Goal: Information Seeking & Learning: Learn about a topic

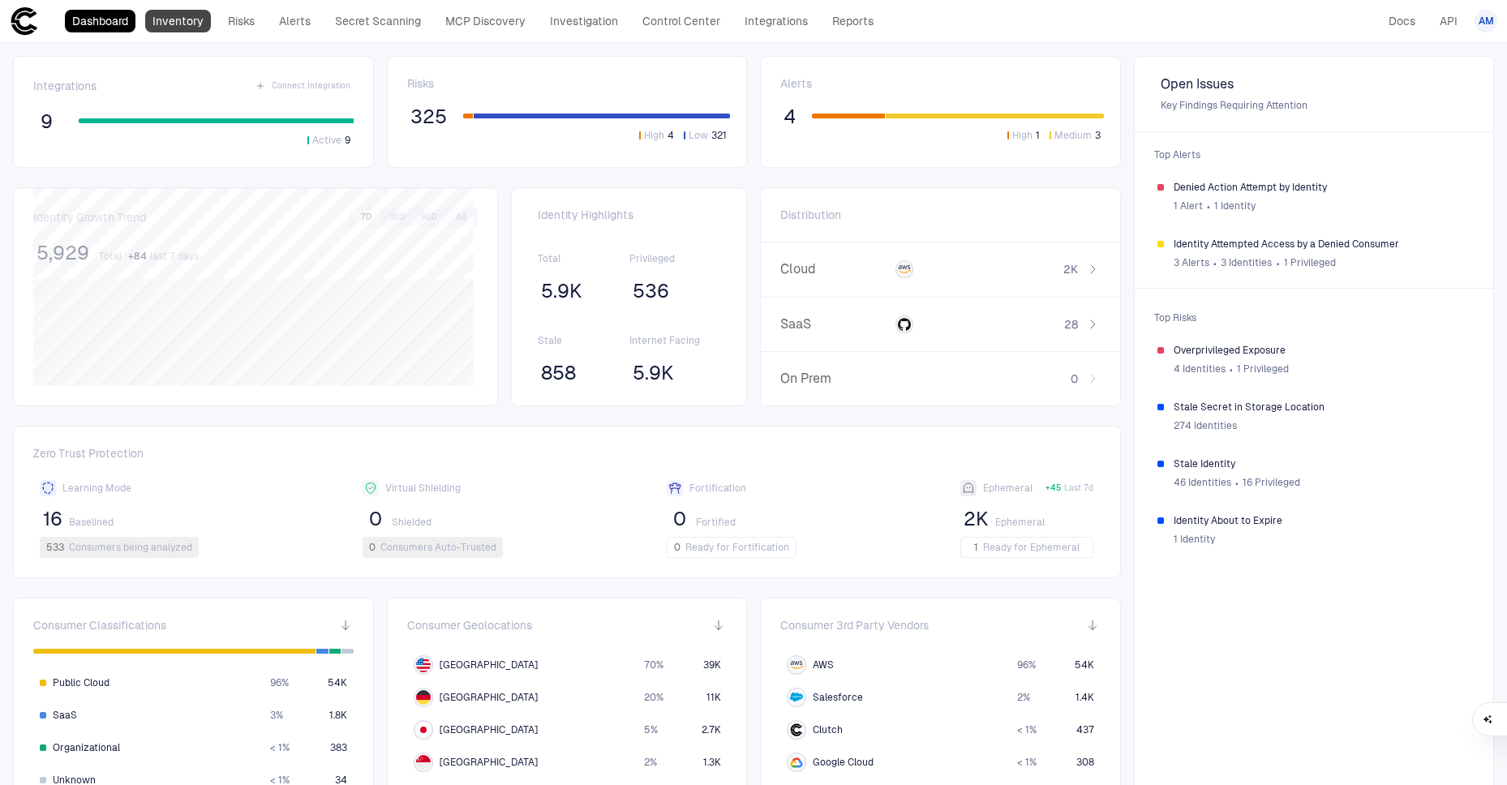
click at [174, 19] on link "Inventory" at bounding box center [178, 21] width 66 height 23
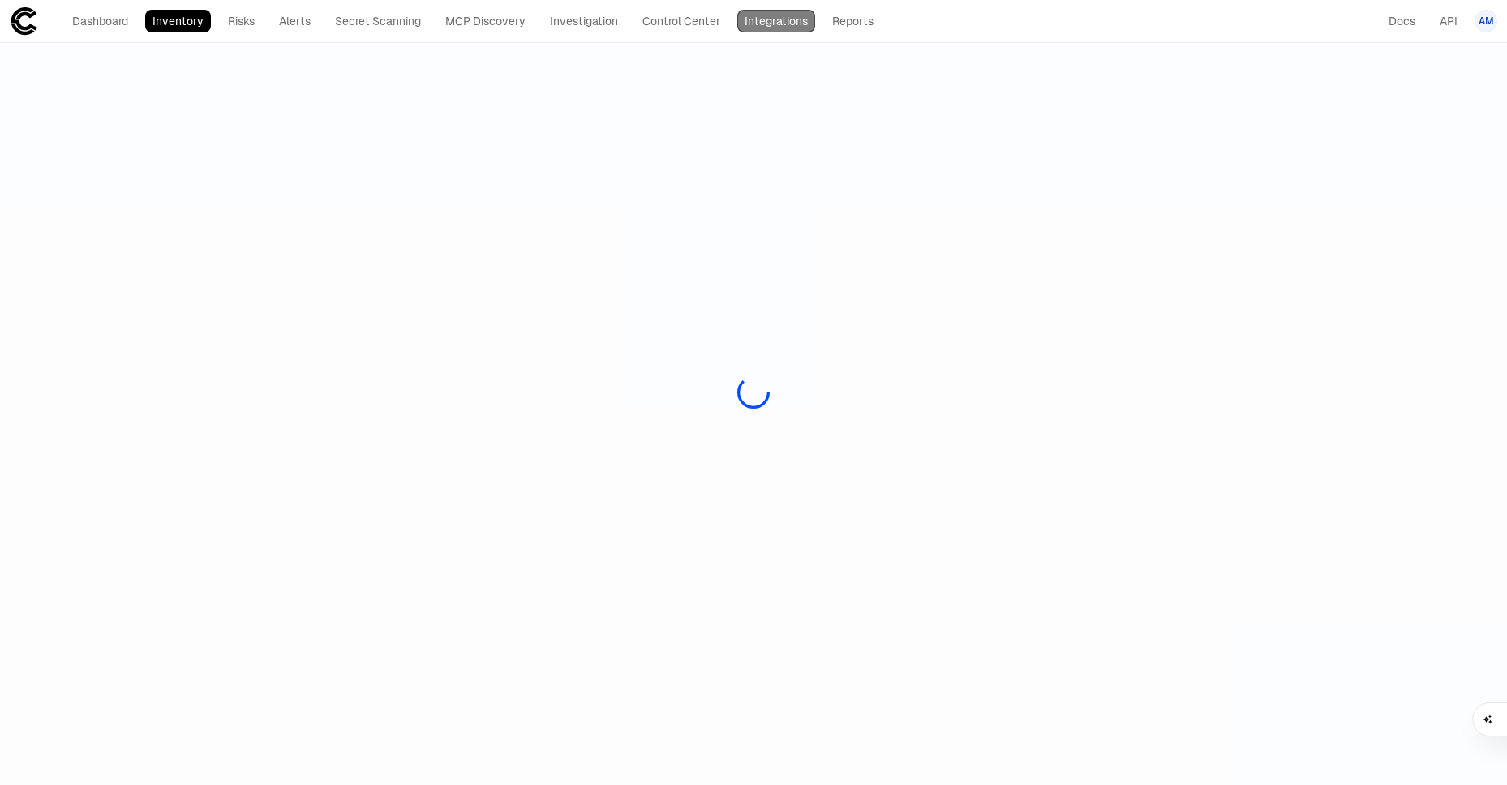
click at [769, 18] on link "Integrations" at bounding box center [776, 21] width 78 height 23
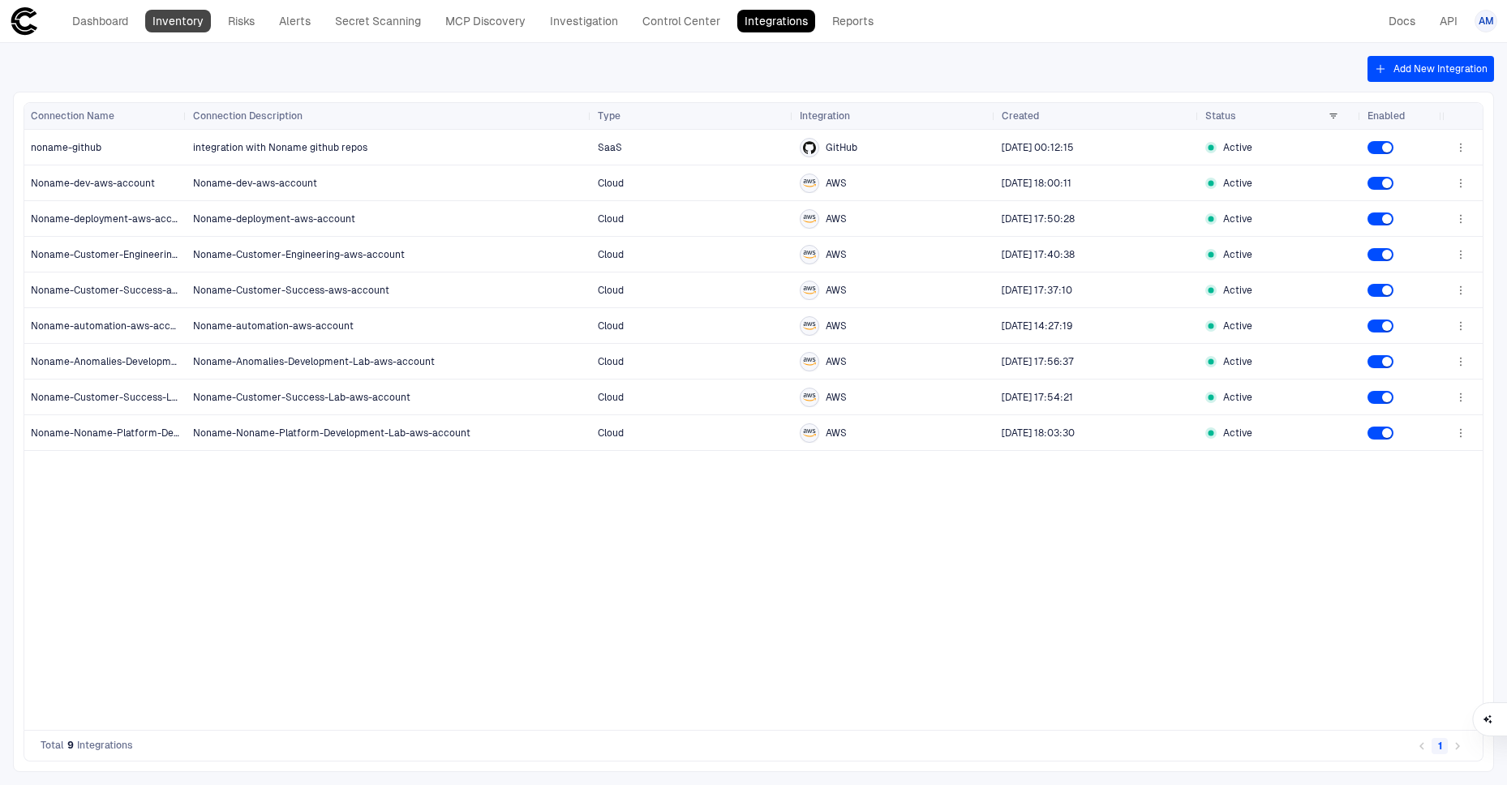
click at [179, 19] on link "Inventory" at bounding box center [178, 21] width 66 height 23
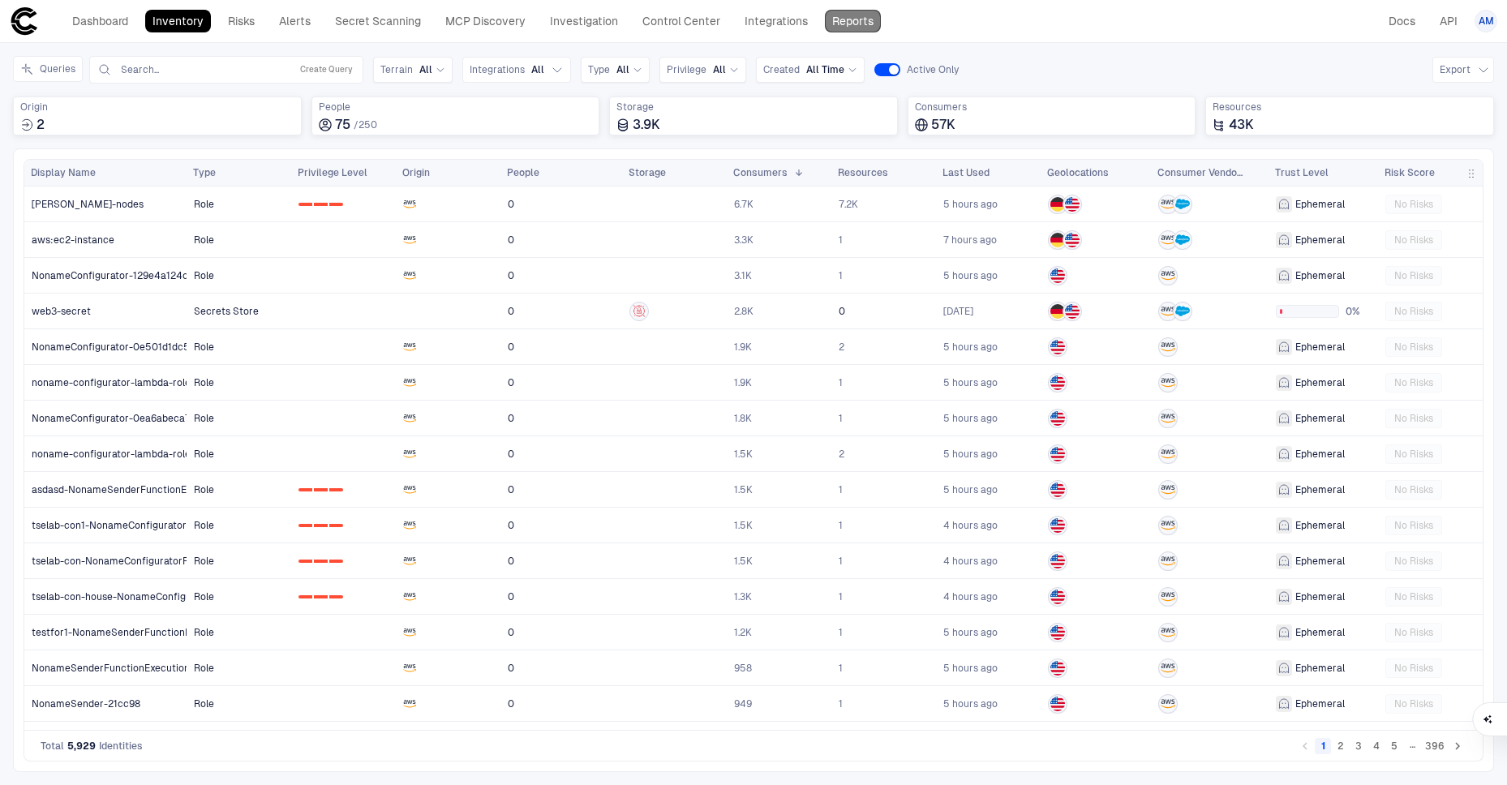
click at [864, 17] on link "Reports" at bounding box center [853, 21] width 56 height 23
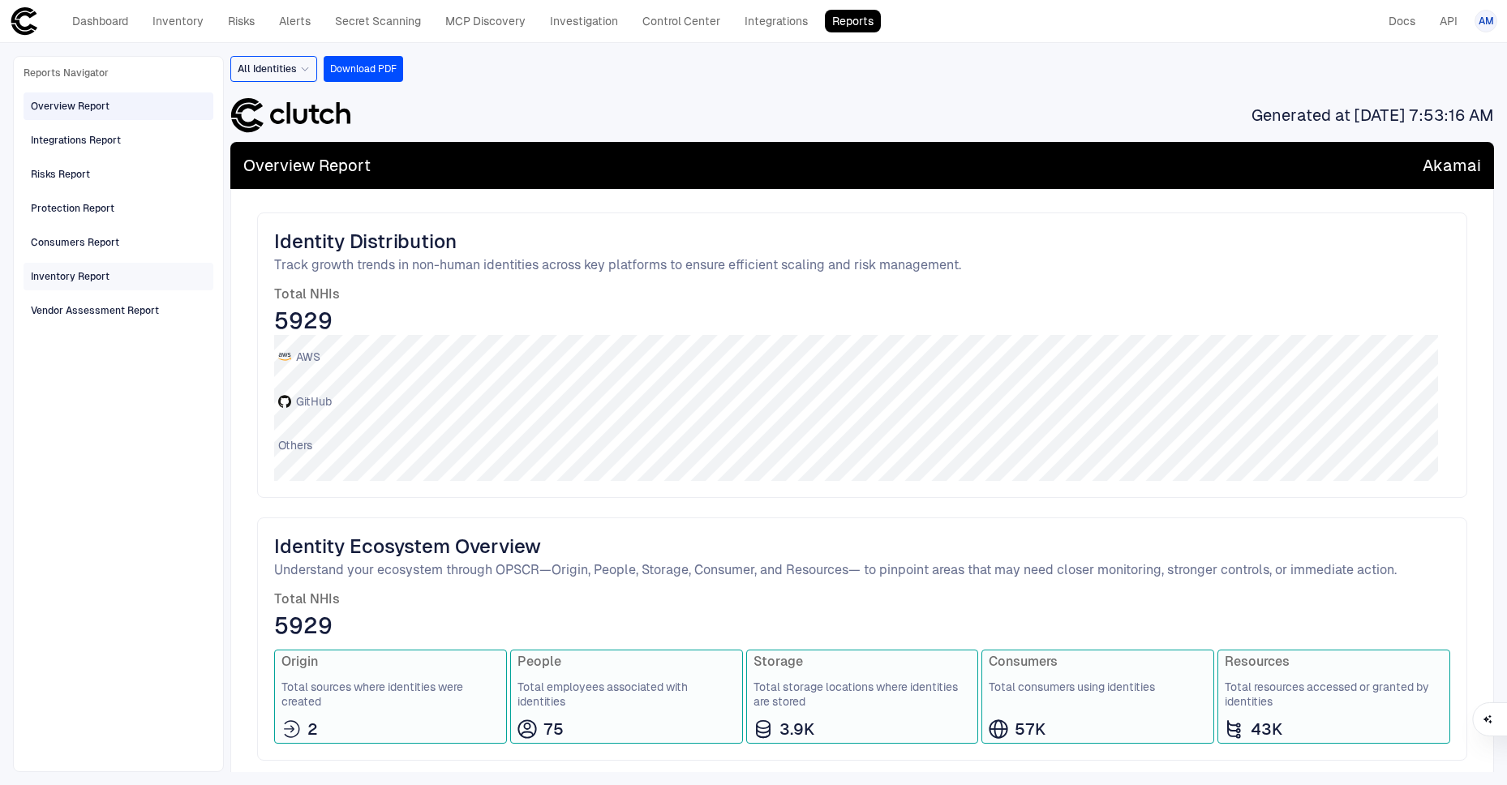
click at [79, 280] on div "Inventory Report" at bounding box center [70, 276] width 79 height 15
click at [186, 17] on link "Inventory" at bounding box center [178, 21] width 66 height 23
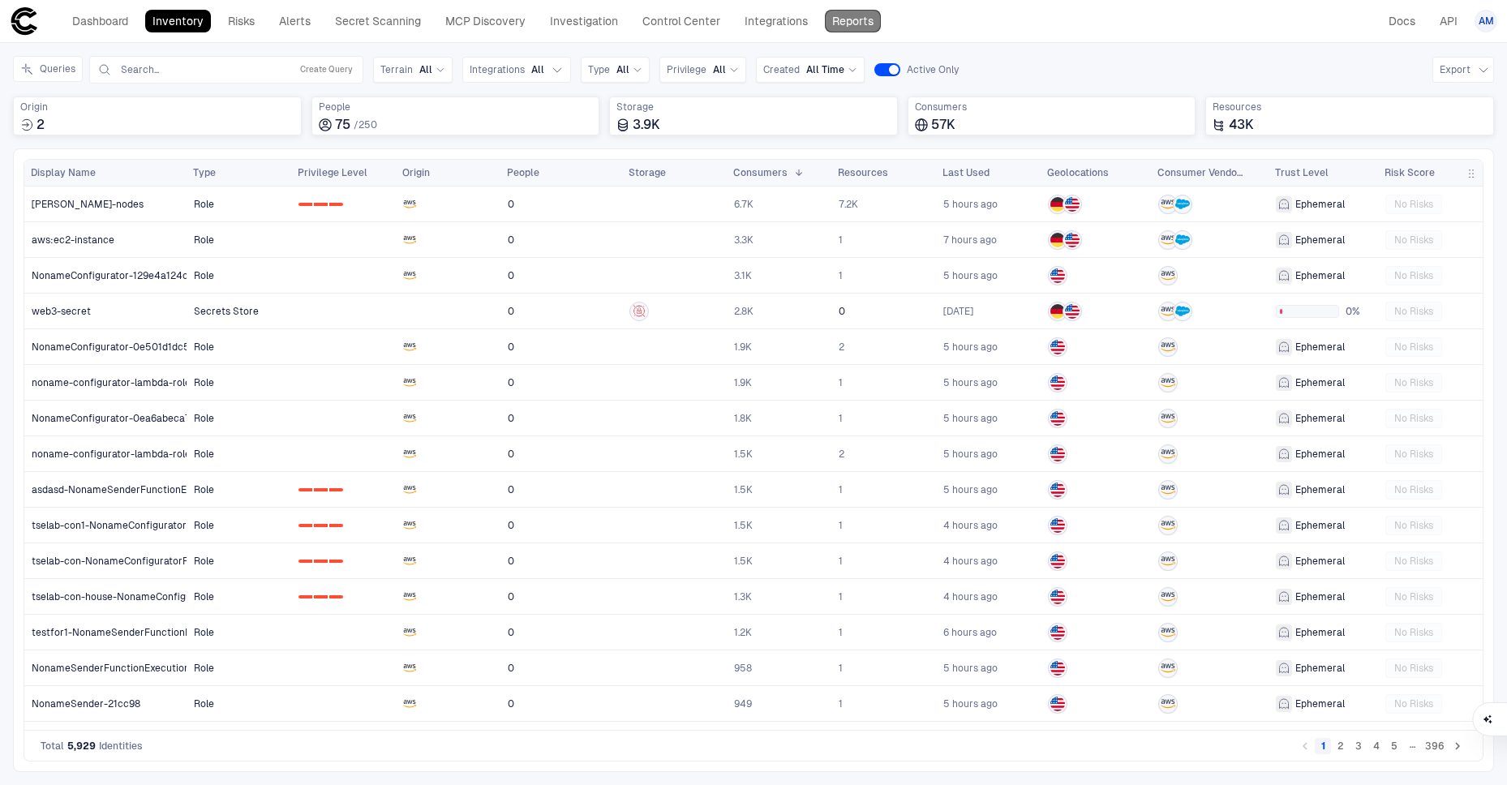
click at [866, 20] on link "Reports" at bounding box center [853, 21] width 56 height 23
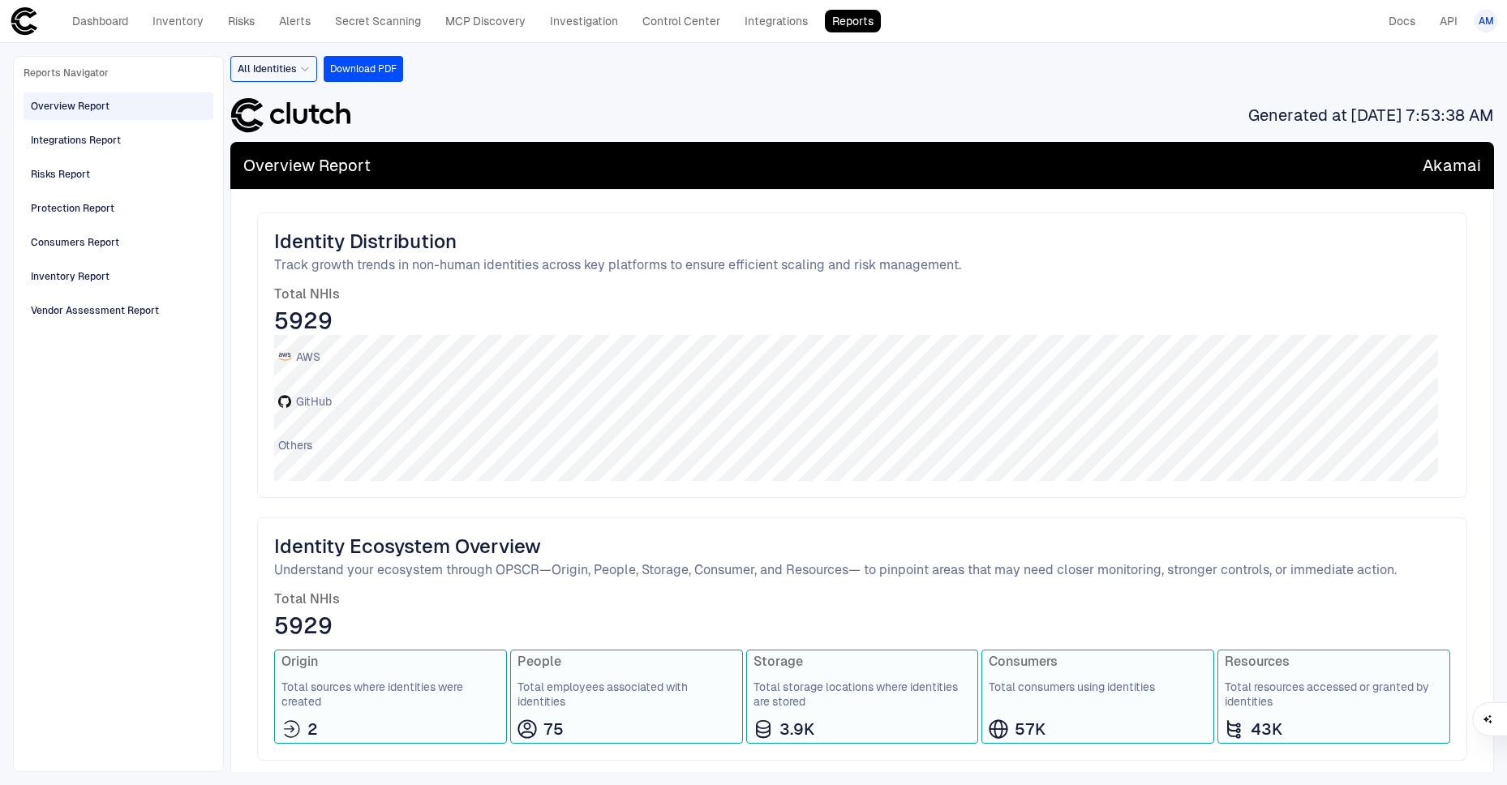
click at [306, 72] on icon at bounding box center [305, 69] width 10 height 10
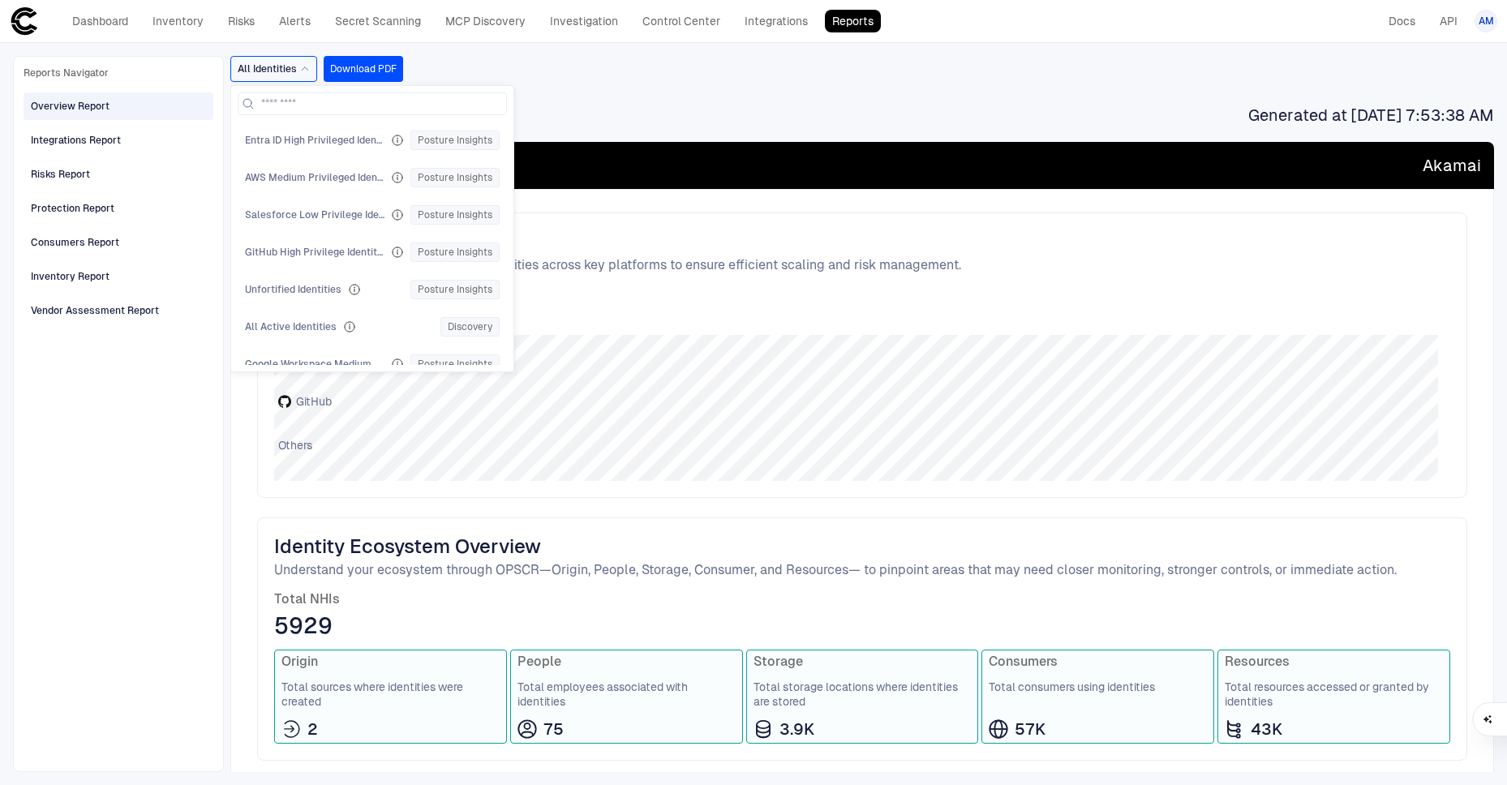
scroll to position [2877, 0]
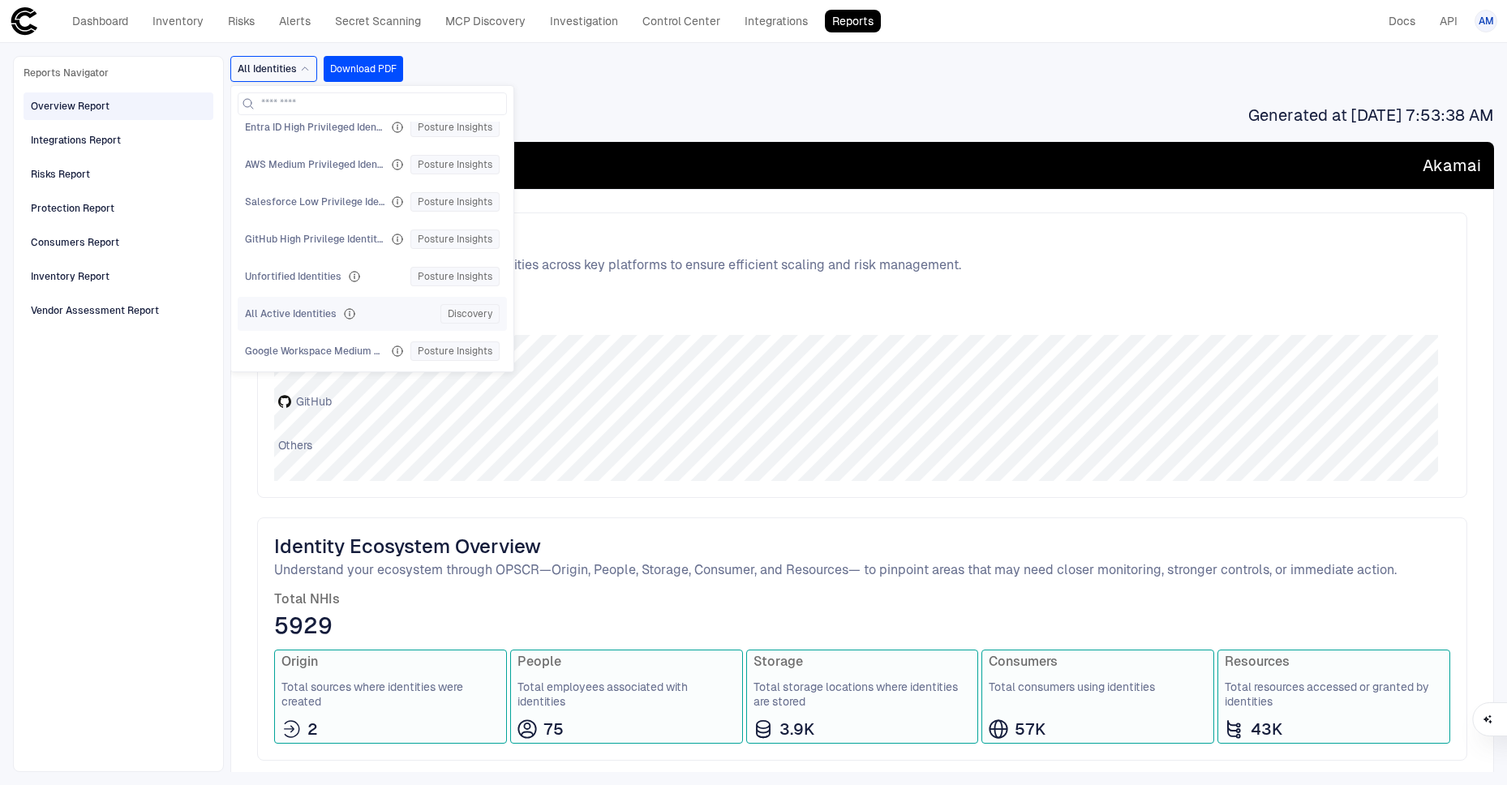
click at [286, 310] on span "All Active Identities" at bounding box center [291, 313] width 92 height 13
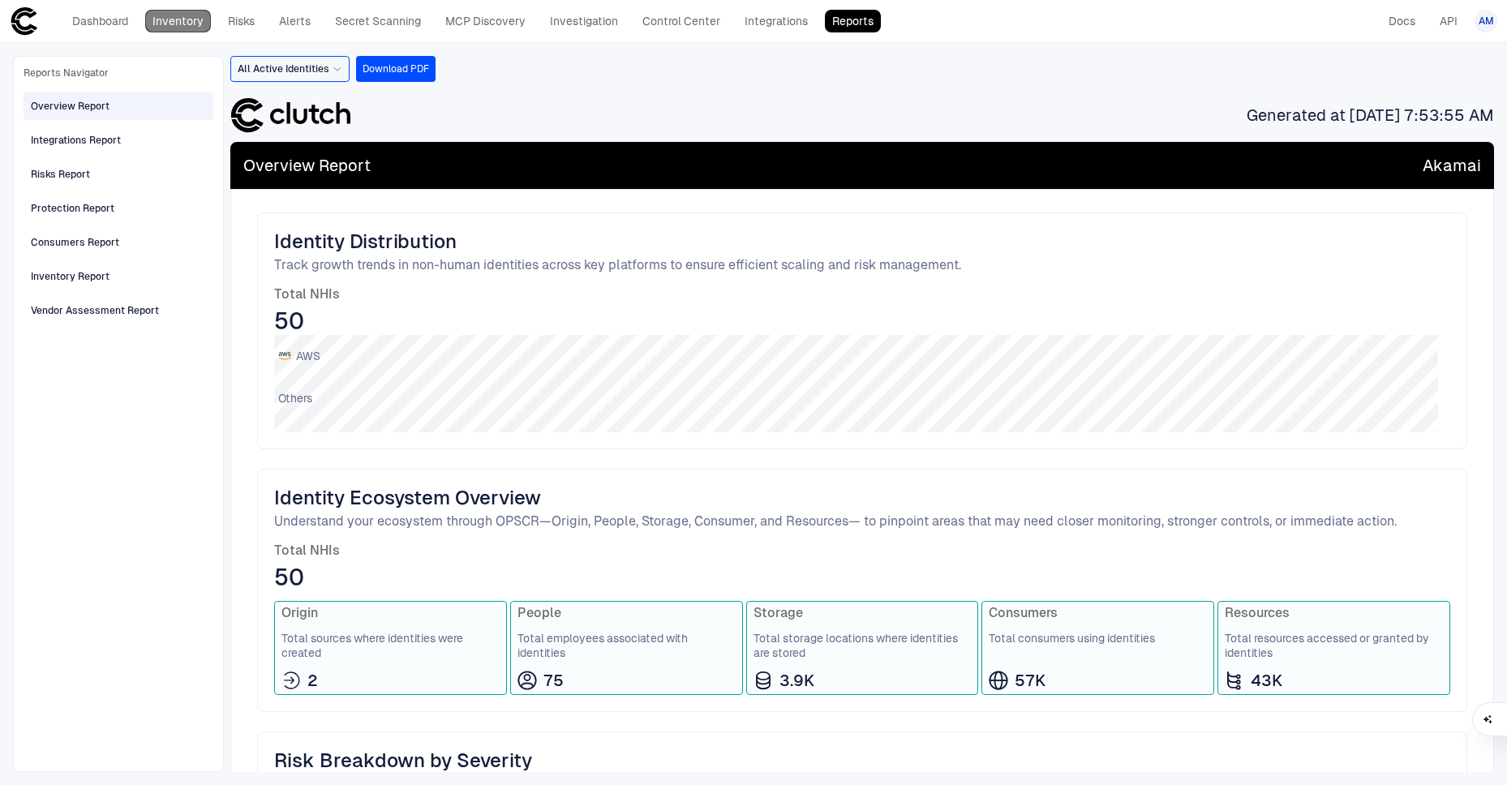
click at [166, 19] on link "Inventory" at bounding box center [178, 21] width 66 height 23
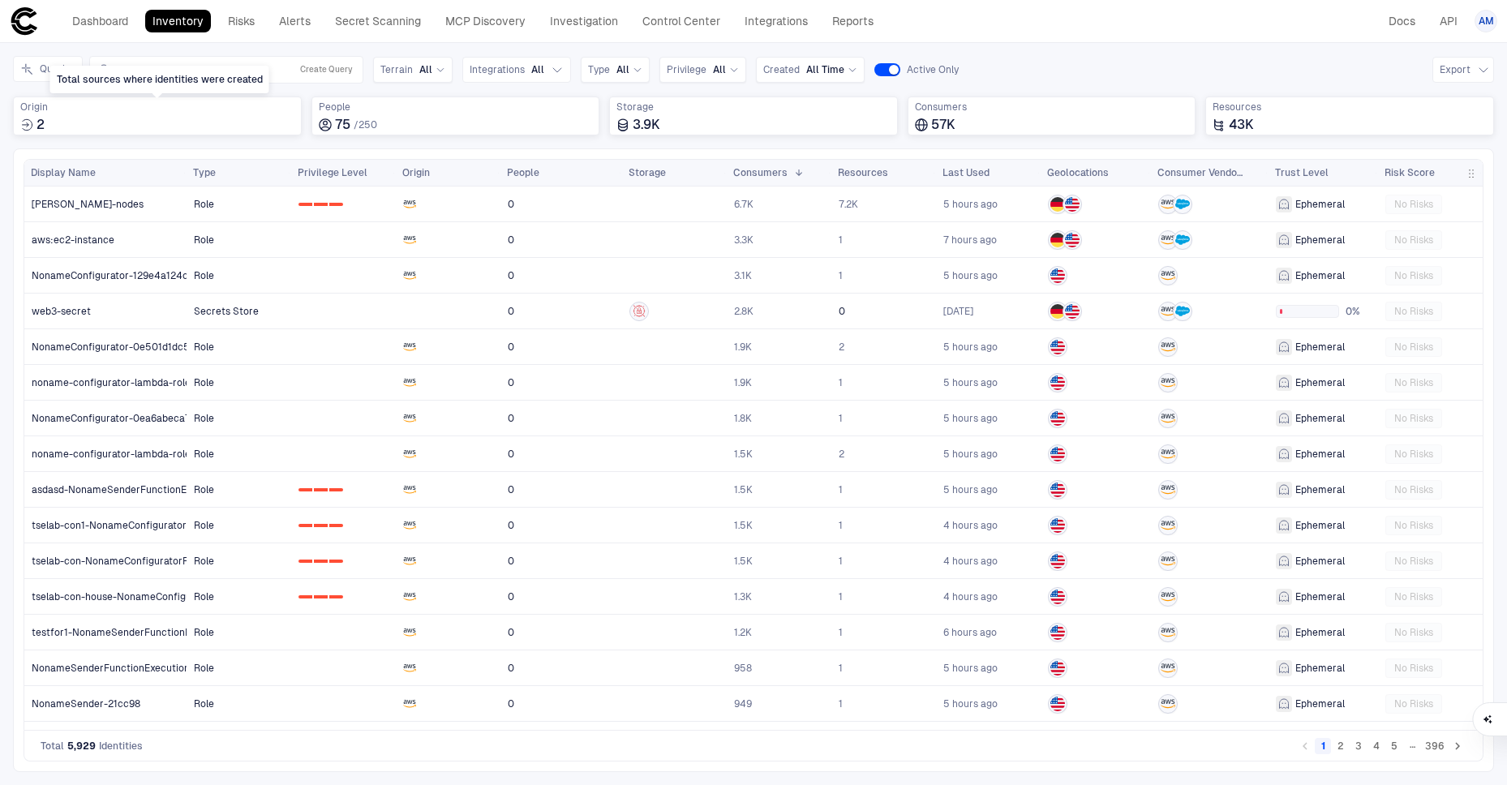
click at [176, 75] on div "Total sources where identities were created" at bounding box center [159, 80] width 219 height 28
click at [228, 62] on div "Search... Create Query" at bounding box center [226, 69] width 259 height 19
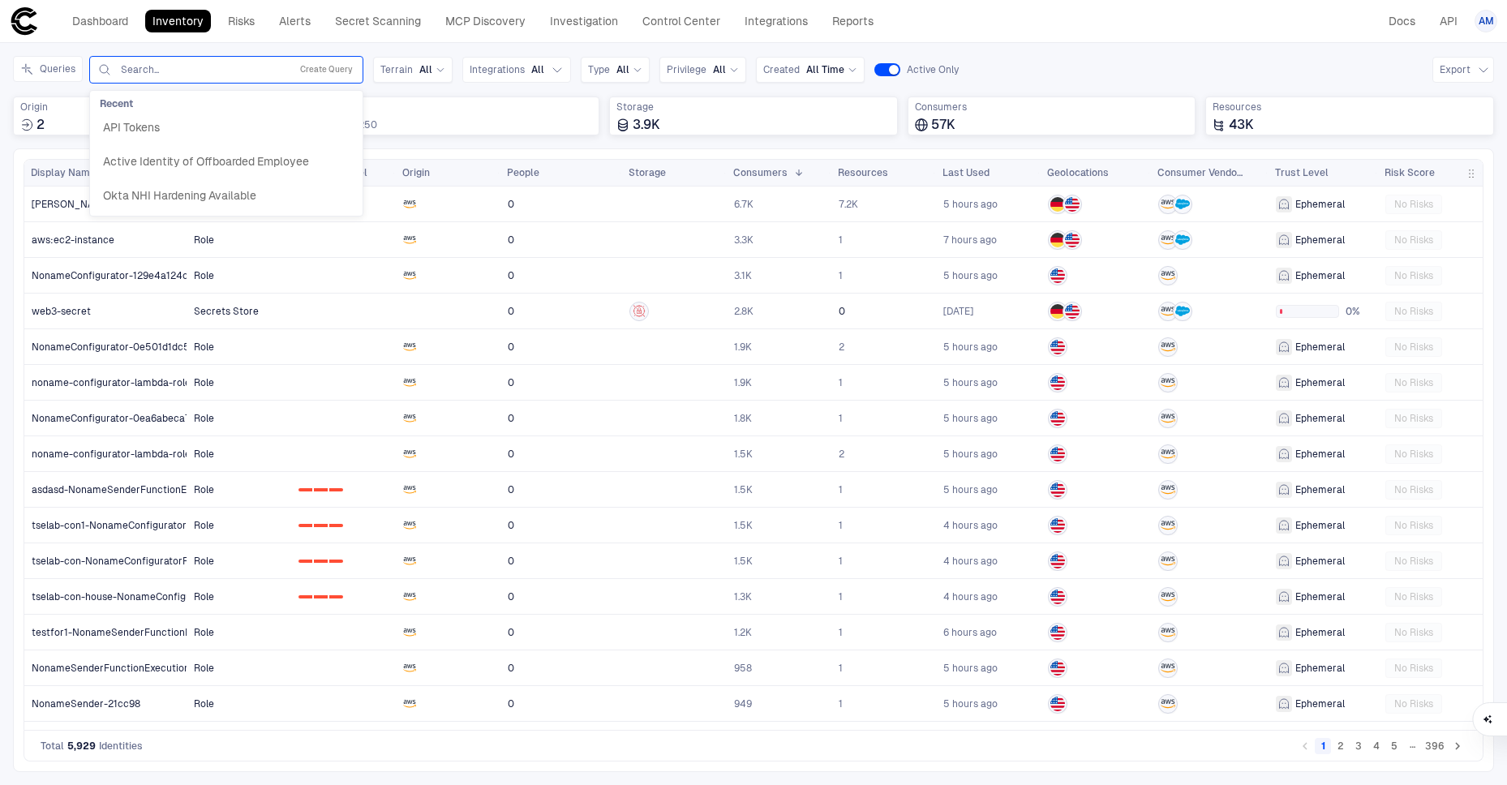
click at [226, 65] on input "text" at bounding box center [201, 69] width 165 height 13
click at [204, 155] on span "Active Identity of Offboarded Employee" at bounding box center [206, 161] width 206 height 15
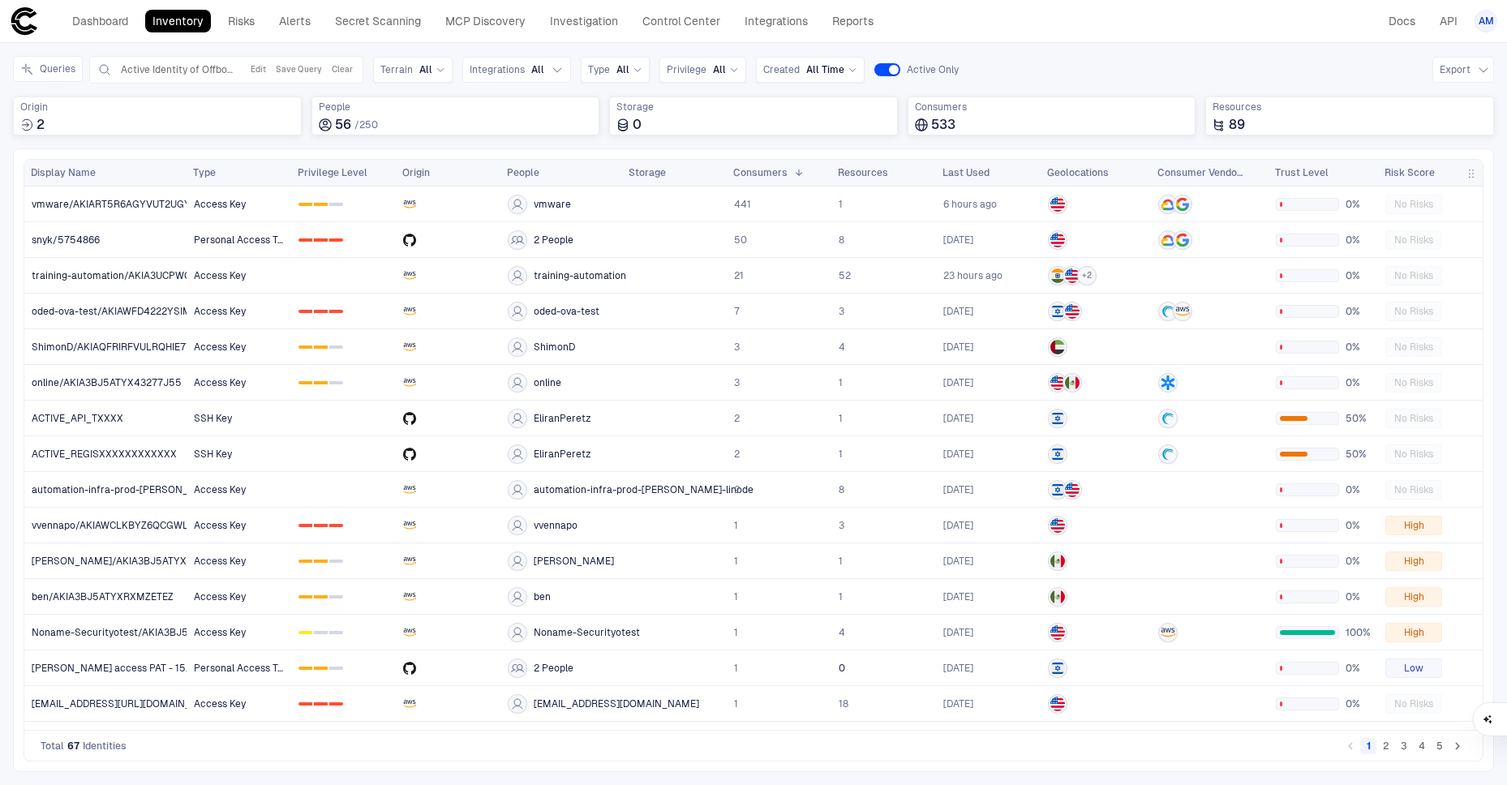
click at [187, 16] on link "Inventory" at bounding box center [178, 21] width 66 height 23
